Goal: Find contact information: Find contact information

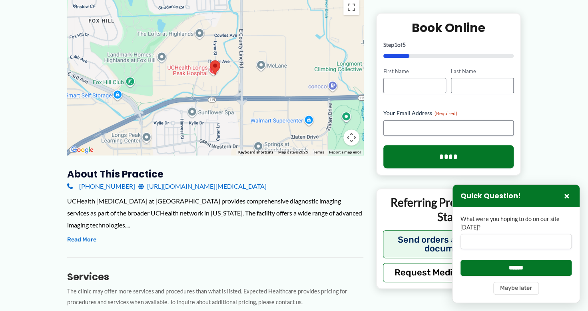
scroll to position [126, 0]
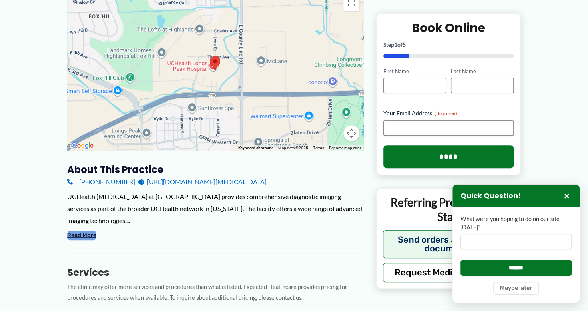
click at [79, 235] on button "Read More" at bounding box center [81, 236] width 29 height 10
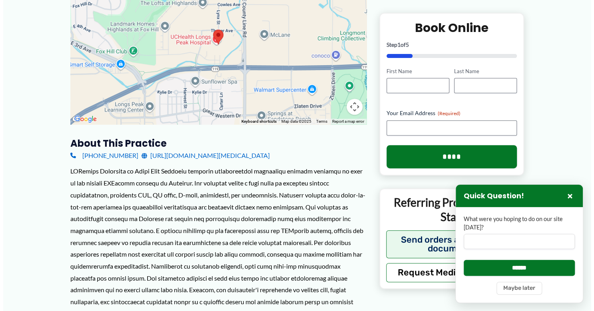
scroll to position [151, 0]
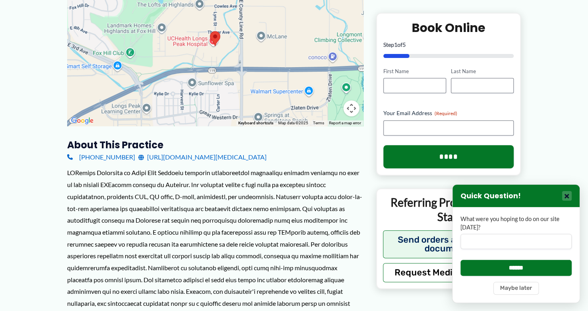
click at [568, 195] on button "×" at bounding box center [567, 196] width 10 height 10
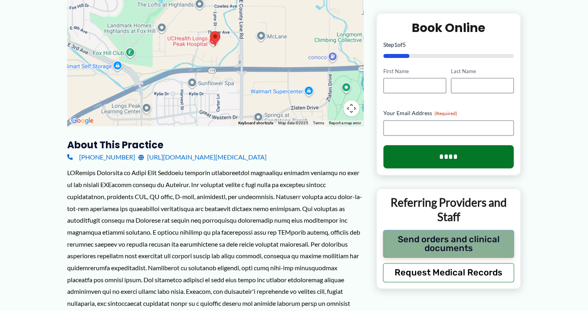
click at [477, 243] on button "Send orders and clinical documents" at bounding box center [449, 244] width 132 height 28
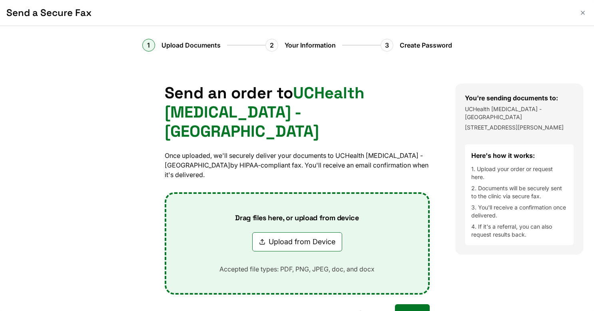
scroll to position [41, 0]
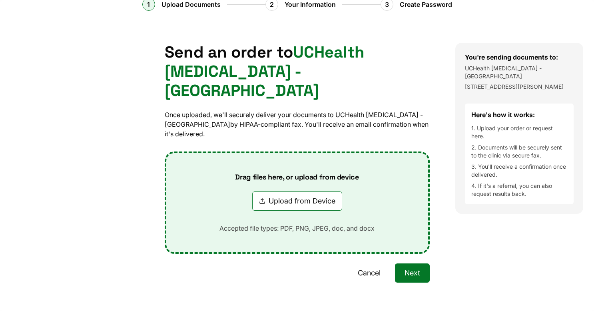
click at [407, 263] on button "Next" at bounding box center [412, 272] width 35 height 19
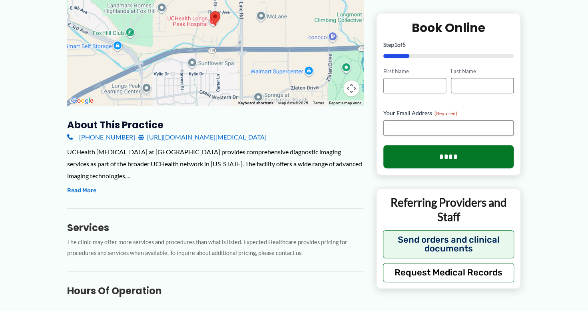
scroll to position [171, 0]
